Goal: Task Accomplishment & Management: Use online tool/utility

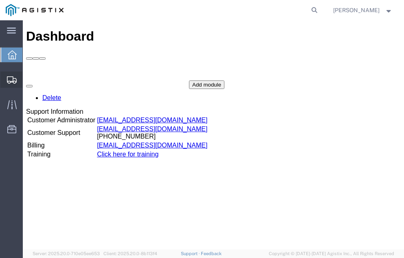
click at [0, 0] on span "Shipment Manager" at bounding box center [0, 0] width 0 height 0
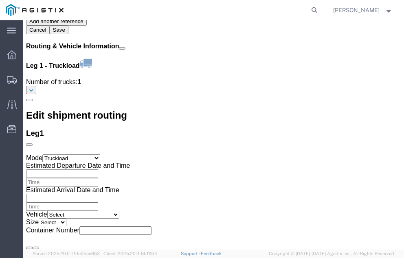
scroll to position [1016, 0]
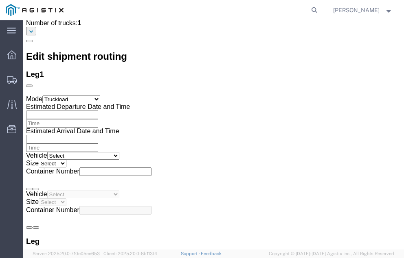
click link "Confirm"
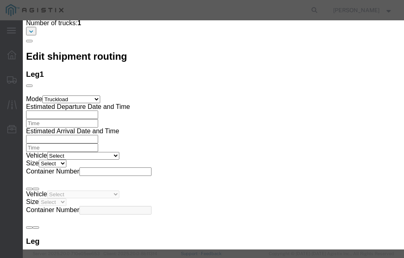
click input "checkbox"
checkbox input "true"
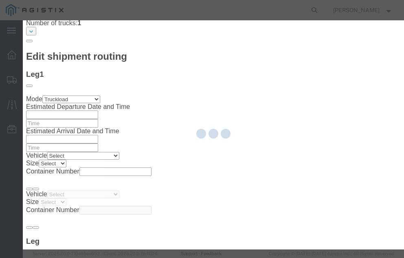
type input "[PERSON_NAME]"
type input "[PHONE_NUMBER]"
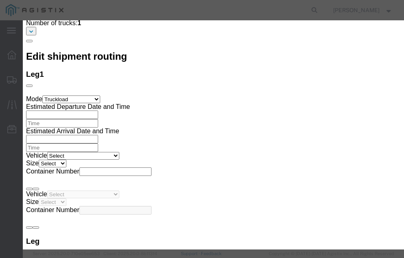
click input "text"
type input "56998392"
click button "Submit"
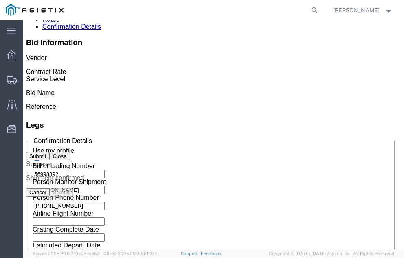
scroll to position [0, 0]
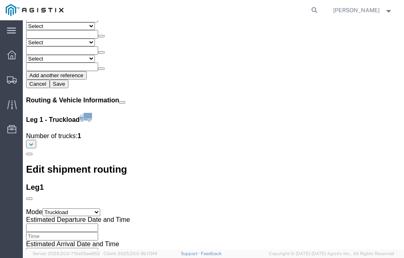
scroll to position [935, 0]
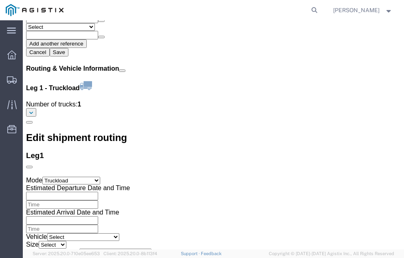
click link "Confirm"
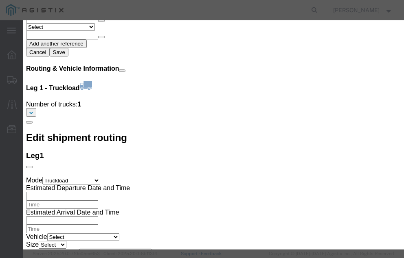
click input "checkbox"
checkbox input "true"
type input "[PERSON_NAME]"
type input "[PHONE_NUMBER]"
click input "text"
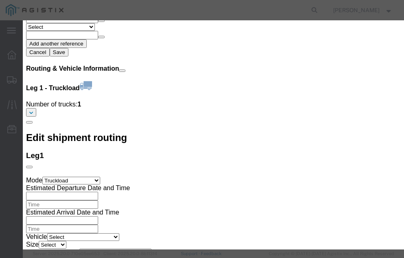
type input "56999828"
click button "Submit"
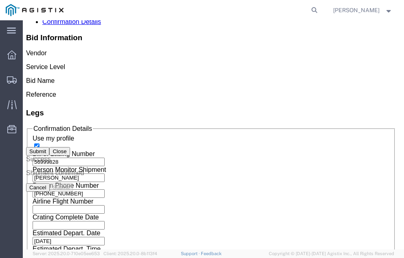
scroll to position [0, 0]
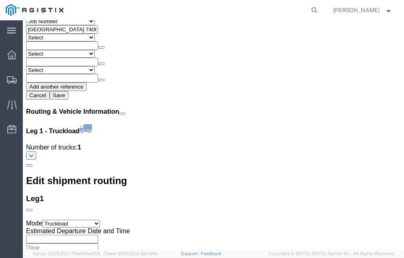
scroll to position [932, 0]
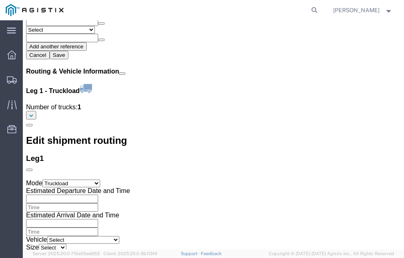
click link "Confirm"
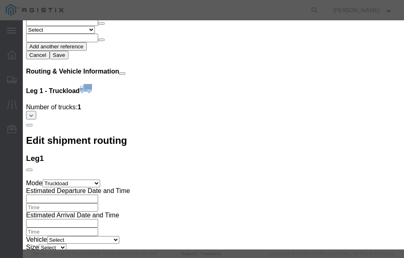
click input "checkbox"
checkbox input "true"
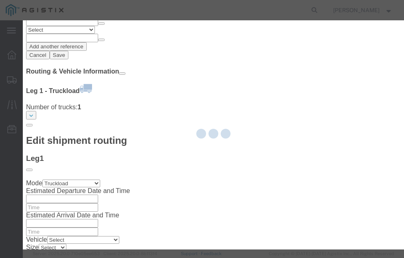
type input "[PERSON_NAME]"
type input "[PHONE_NUMBER]"
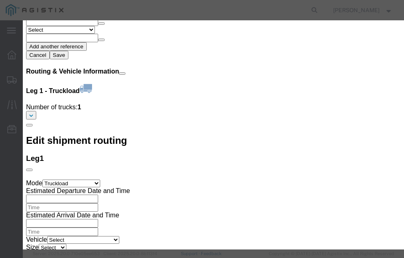
click input "text"
type input "57000162"
click button "Submit"
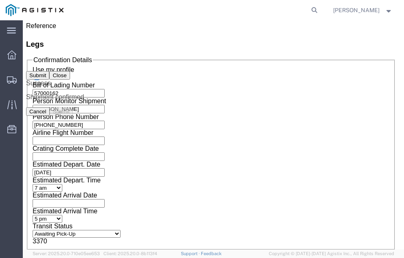
scroll to position [0, 0]
